Goal: Contribute content: Add original content to the website for others to see

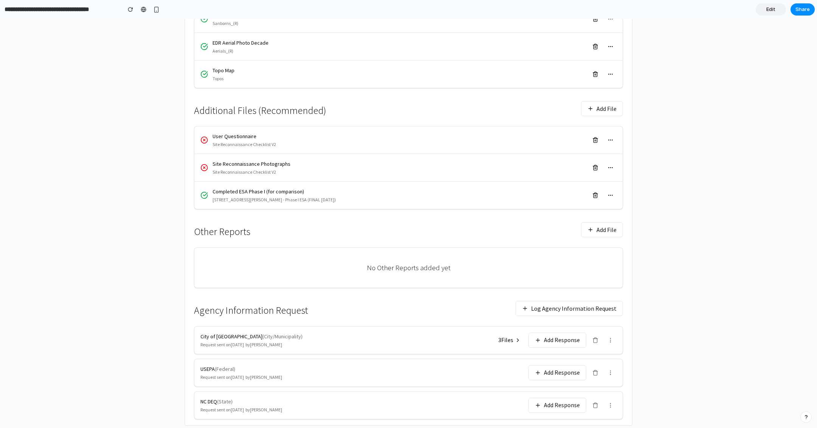
scroll to position [271, 0]
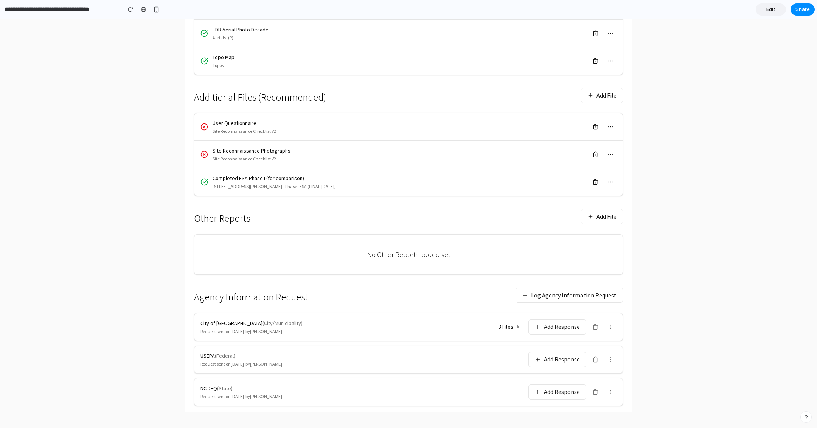
click at [204, 213] on h3 "Other Reports" at bounding box center [222, 218] width 56 height 11
click at [197, 218] on h3 "Other Reports" at bounding box center [222, 218] width 56 height 11
drag, startPoint x: 196, startPoint y: 218, endPoint x: 307, endPoint y: 228, distance: 111.2
click at [307, 228] on div "Other Reports Add File No Other Reports added yet" at bounding box center [408, 240] width 429 height 70
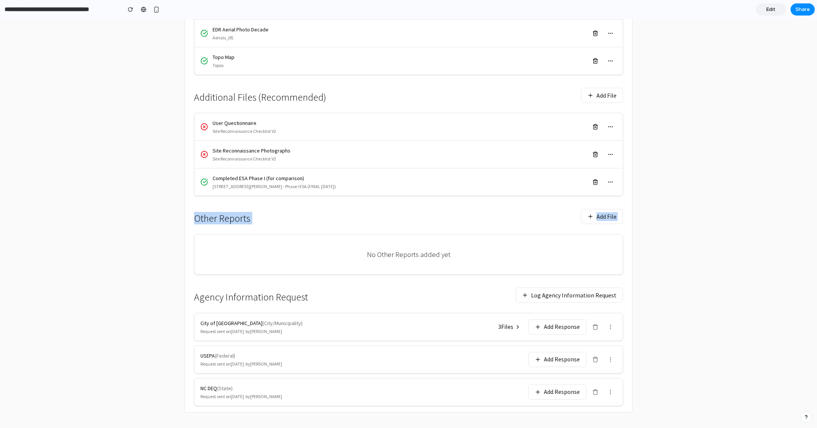
click at [57, 175] on main "← Back to Reports [STREET_ADDRESS][PERSON_NAME] Project: [STREET_ADDRESS] Files…" at bounding box center [408, 105] width 817 height 650
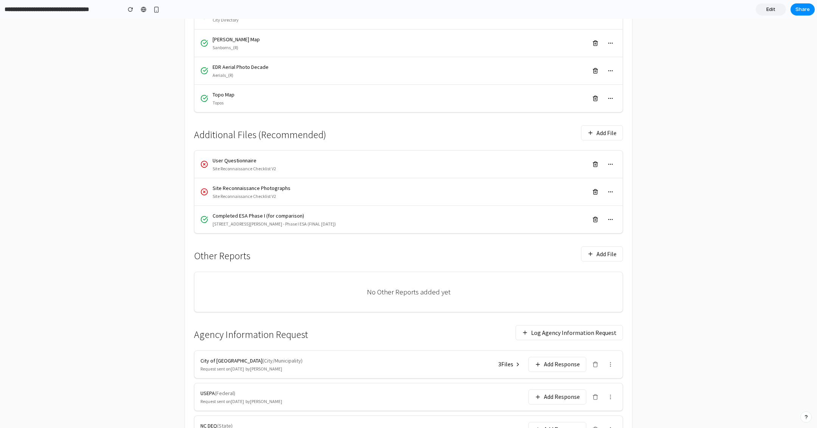
click at [585, 248] on button "Add File" at bounding box center [602, 253] width 42 height 15
click at [219, 254] on h3 "Other Reports" at bounding box center [222, 255] width 56 height 11
click at [587, 247] on button "Add File" at bounding box center [602, 253] width 42 height 15
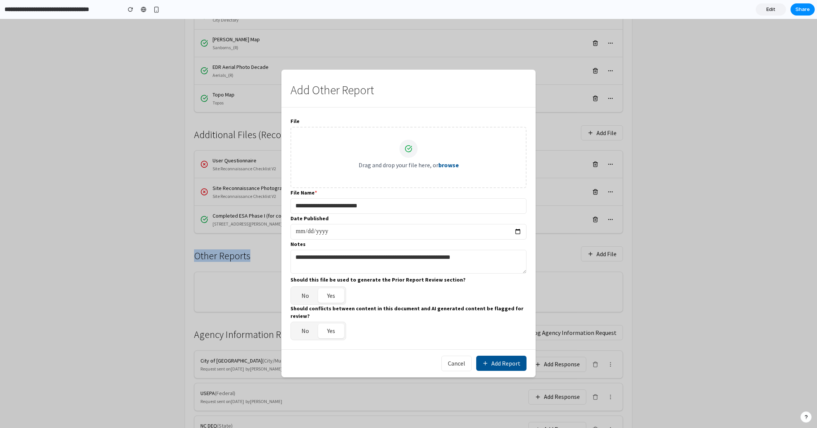
click at [498, 366] on button "Add Report" at bounding box center [501, 362] width 50 height 15
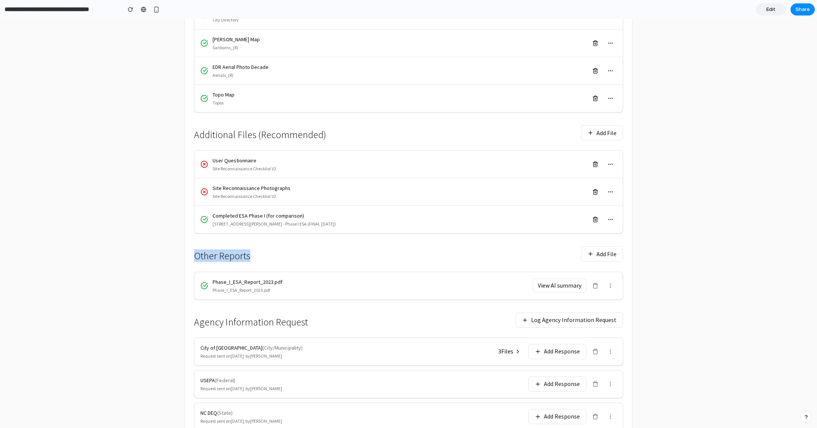
click at [553, 278] on button "View AI summary" at bounding box center [559, 285] width 53 height 14
click at [607, 240] on div "Locations & Findings have been extracted Please review and exclude any that are…" at bounding box center [408, 167] width 429 height 525
click at [606, 253] on button "Add File" at bounding box center [602, 253] width 42 height 15
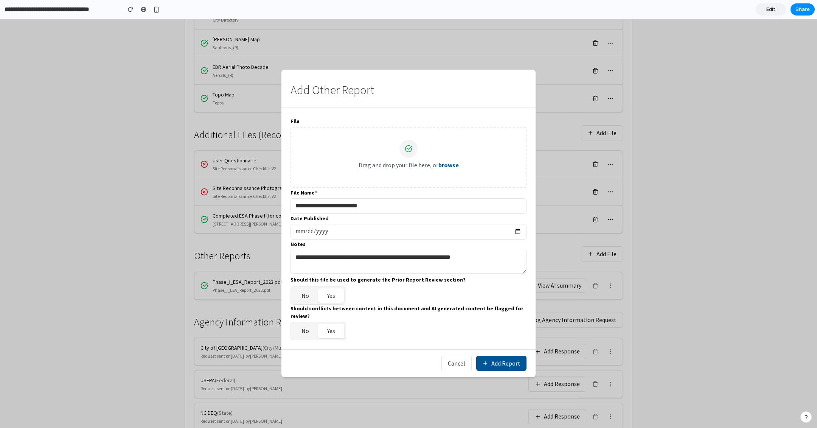
click at [507, 355] on button "Add Report" at bounding box center [501, 362] width 50 height 15
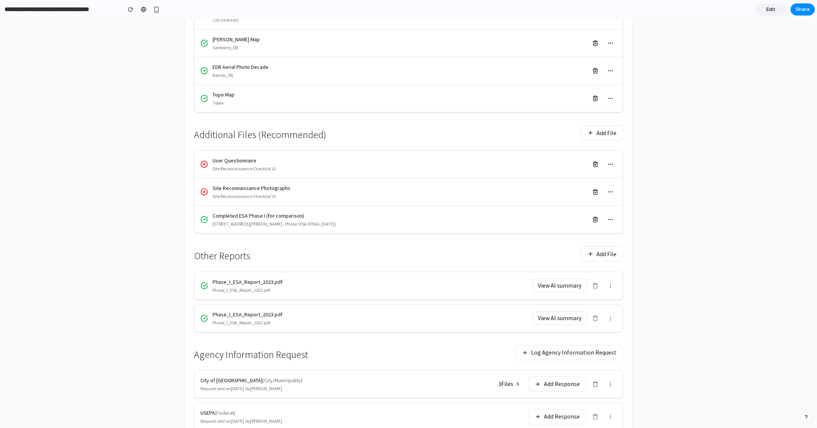
click at [580, 314] on button "View AI summary" at bounding box center [559, 318] width 53 height 14
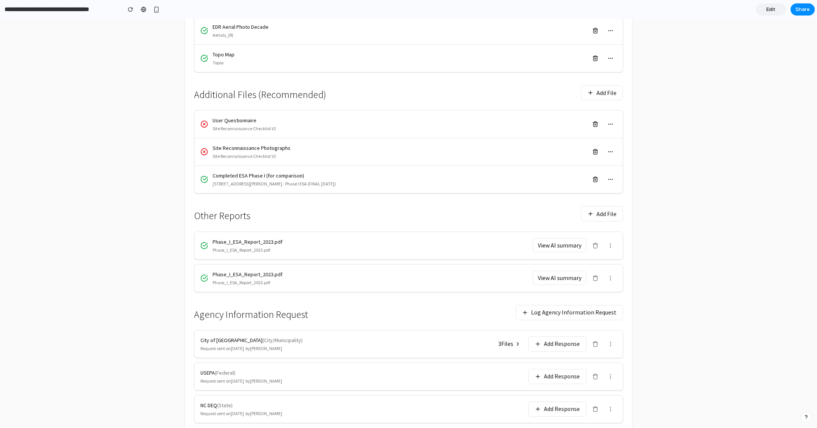
scroll to position [274, 0]
